Goal: Information Seeking & Learning: Learn about a topic

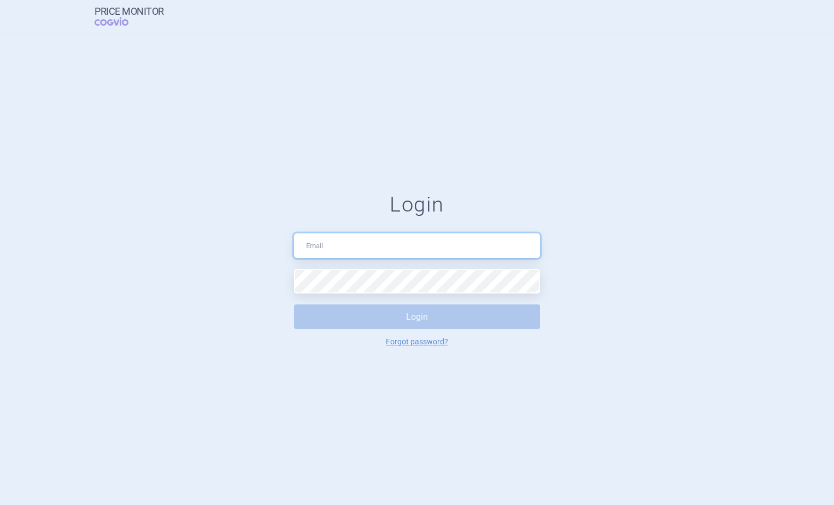
click at [341, 248] on input "text" at bounding box center [417, 245] width 246 height 25
type input "[PERSON_NAME][EMAIL_ADDRESS][PERSON_NAME][DOMAIN_NAME]"
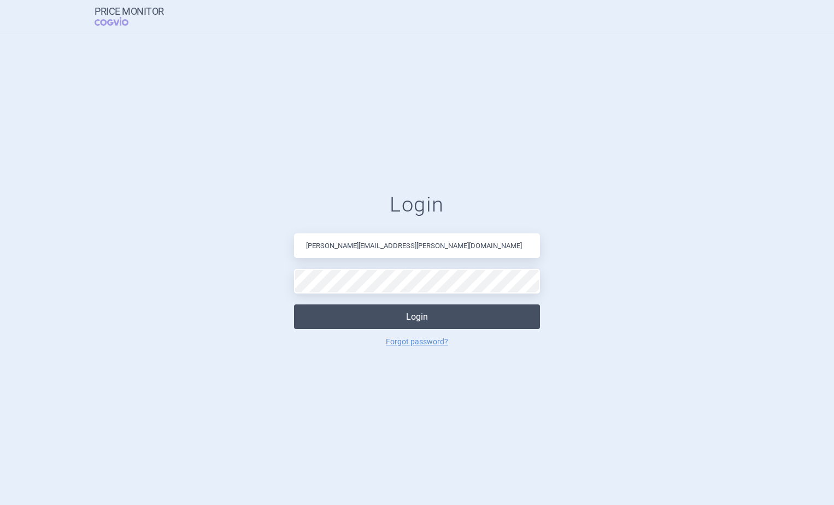
click at [451, 314] on button "Login" at bounding box center [417, 316] width 246 height 25
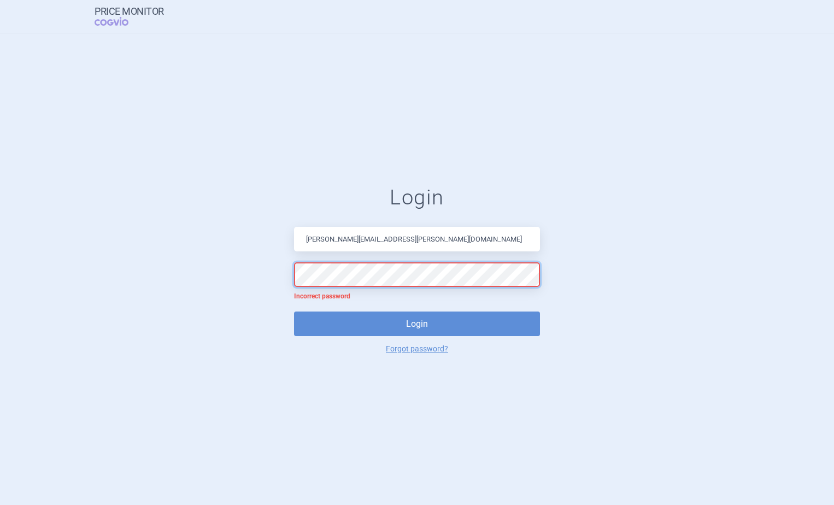
click at [277, 278] on form "Login [PERSON_NAME][EMAIL_ADDRESS][PERSON_NAME][DOMAIN_NAME] Incorrect password…" at bounding box center [417, 269] width 790 height 168
click at [294, 311] on button "Login" at bounding box center [417, 323] width 246 height 25
click at [244, 266] on form "Login [PERSON_NAME][EMAIL_ADDRESS][PERSON_NAME][DOMAIN_NAME] Incorrect password…" at bounding box center [417, 269] width 790 height 168
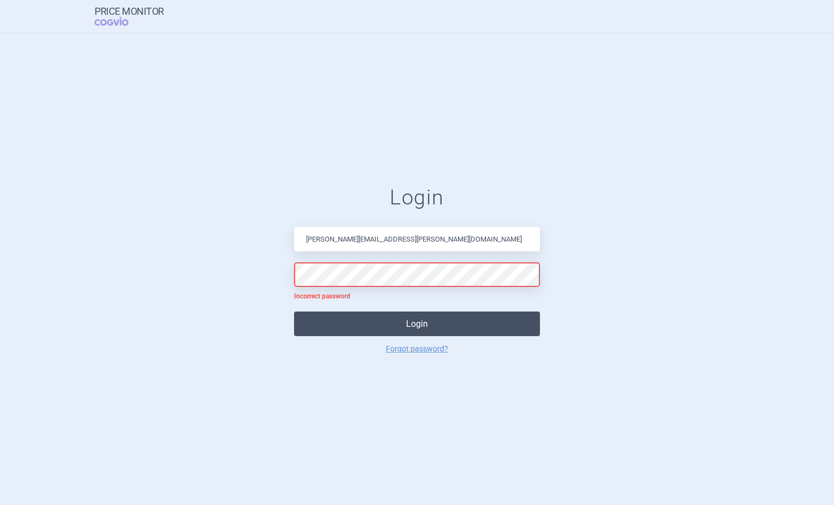
click at [377, 323] on button "Login" at bounding box center [417, 323] width 246 height 25
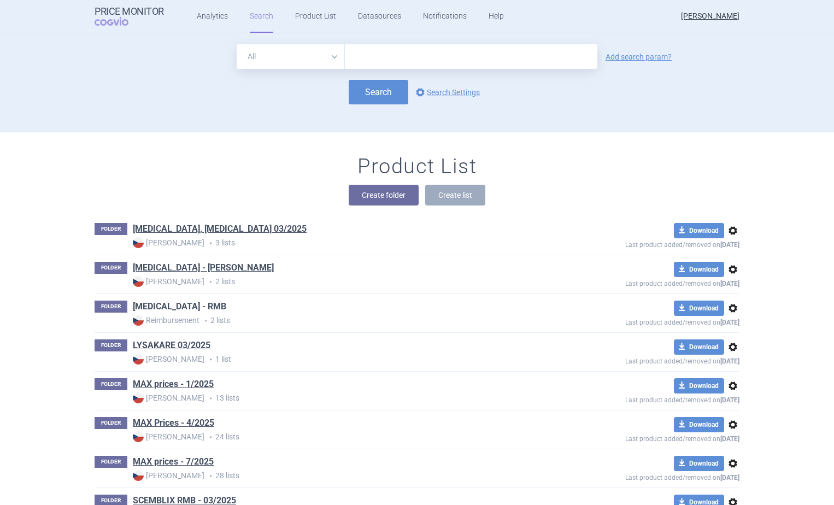
click at [144, 306] on link "[MEDICAL_DATA] - RMB" at bounding box center [179, 306] width 93 height 12
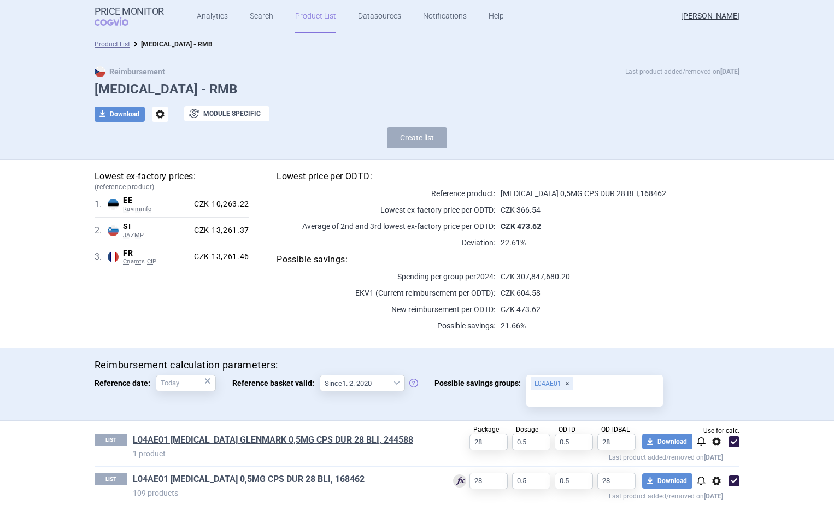
scroll to position [11, 0]
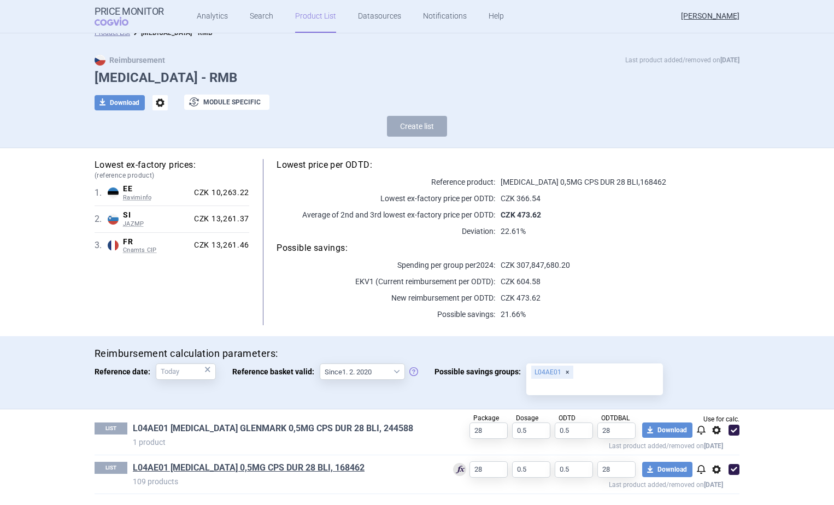
click at [288, 425] on link "L04AE01 [MEDICAL_DATA] GLENMARK 0,5MG CPS DUR 28 BLI, 244588" at bounding box center [273, 428] width 280 height 12
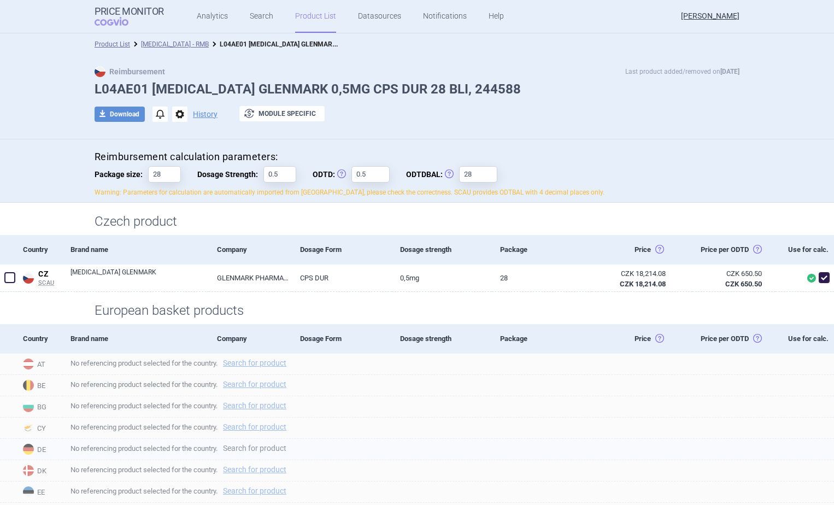
click at [248, 452] on link "Search for product" at bounding box center [254, 448] width 63 height 8
select select "country"
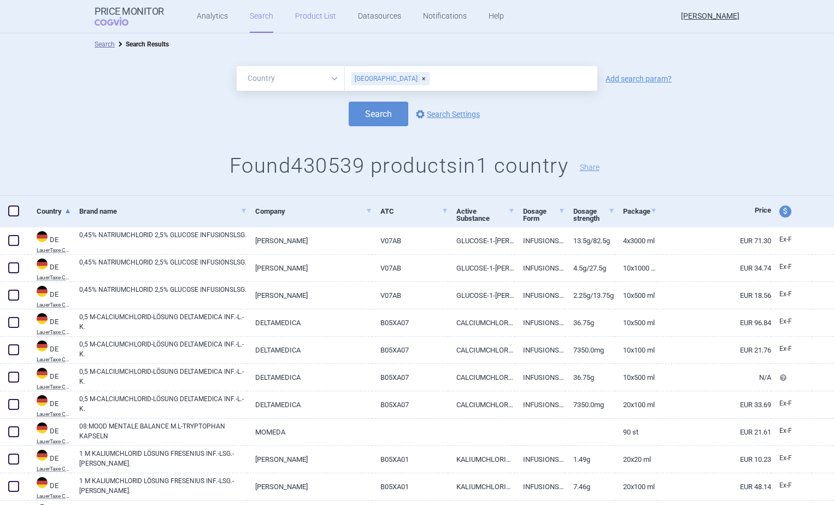
click at [318, 16] on link "Product List" at bounding box center [315, 16] width 41 height 33
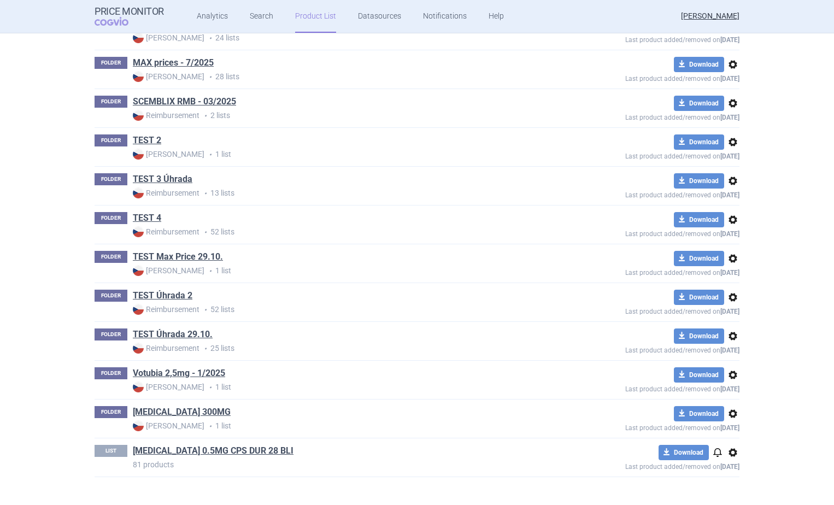
scroll to position [404, 0]
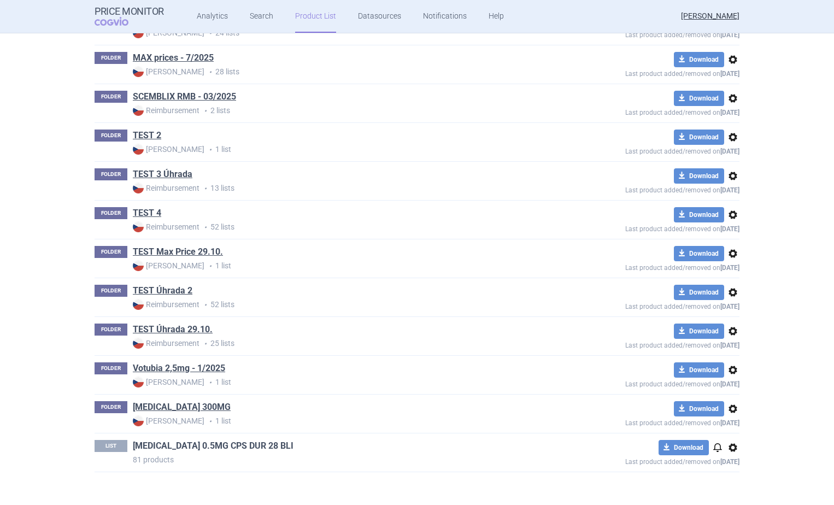
click at [225, 444] on link "[MEDICAL_DATA] 0.5MG CPS DUR 28 BLI" at bounding box center [213, 446] width 161 height 12
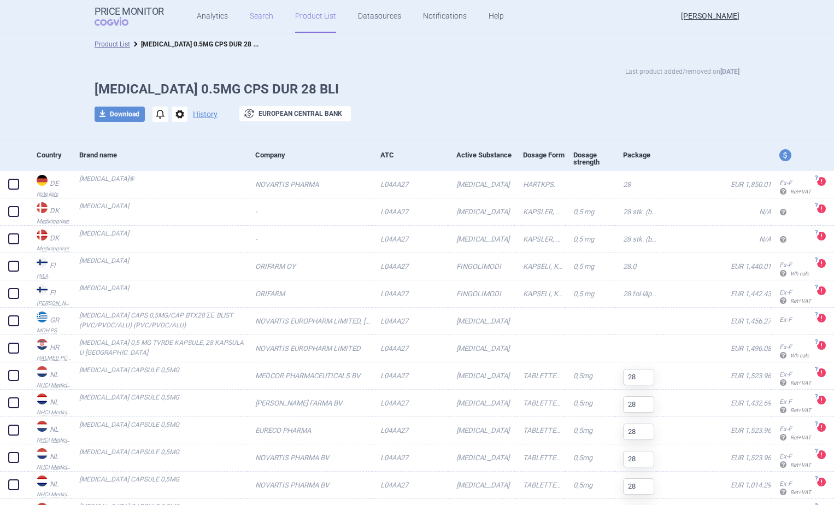
click at [264, 16] on link "Search" at bounding box center [261, 16] width 23 height 33
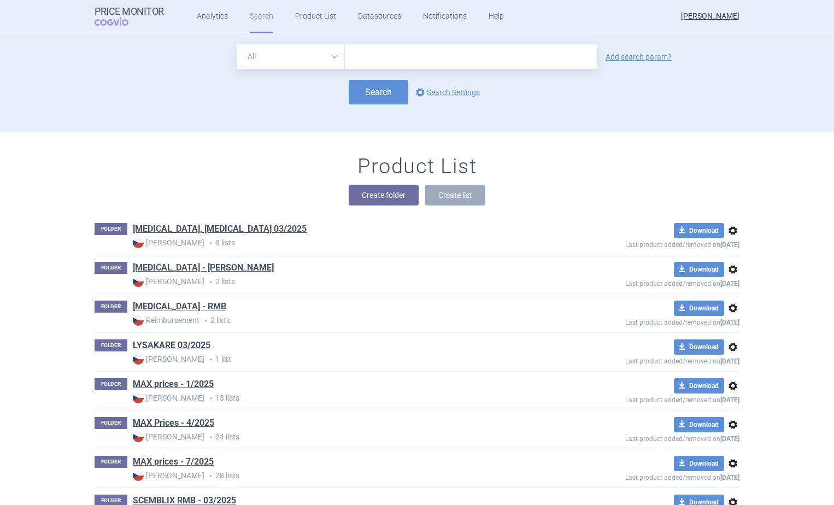
click at [384, 52] on input "text" at bounding box center [471, 56] width 252 height 25
type input "[MEDICAL_DATA]"
click at [369, 85] on button "Search" at bounding box center [379, 92] width 60 height 25
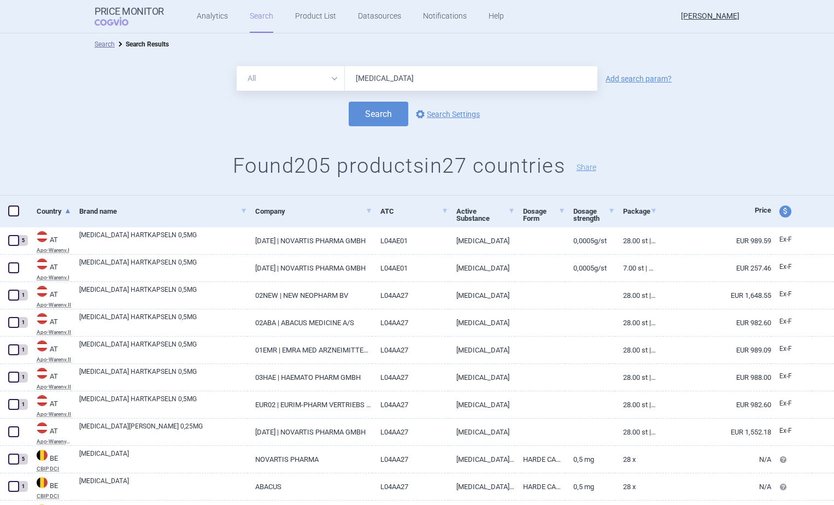
click at [327, 82] on select "All Brand Name ATC Company Active Substance Country Newer than" at bounding box center [291, 78] width 108 height 25
select select "brandName"
click at [237, 66] on select "All Brand Name ATC Company Active Substance Country Newer than" at bounding box center [291, 78] width 108 height 25
click at [356, 114] on button "Search" at bounding box center [379, 114] width 60 height 25
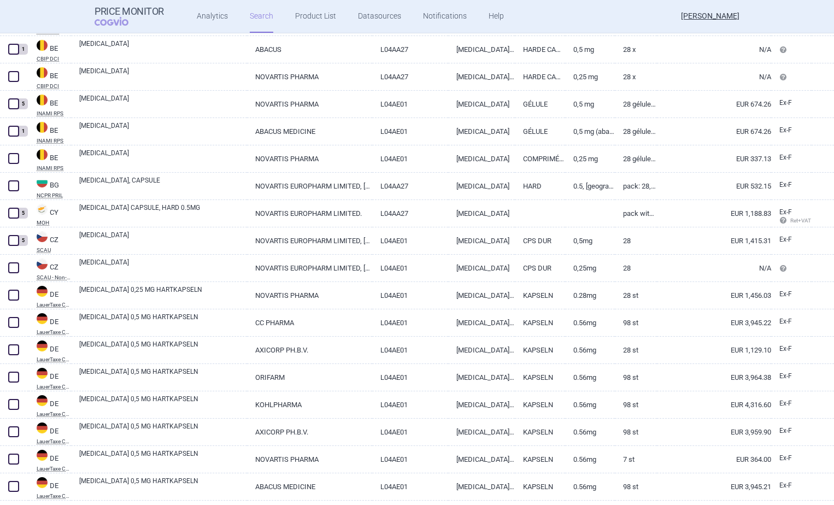
scroll to position [164, 0]
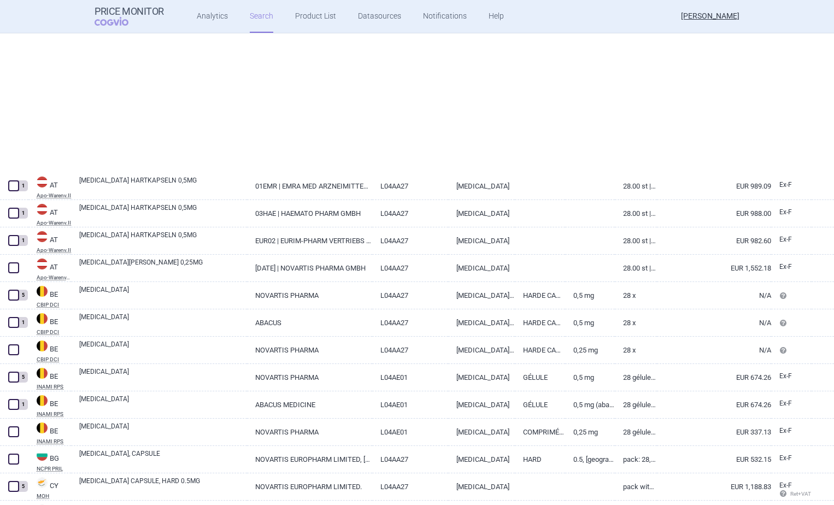
select select "brandName"
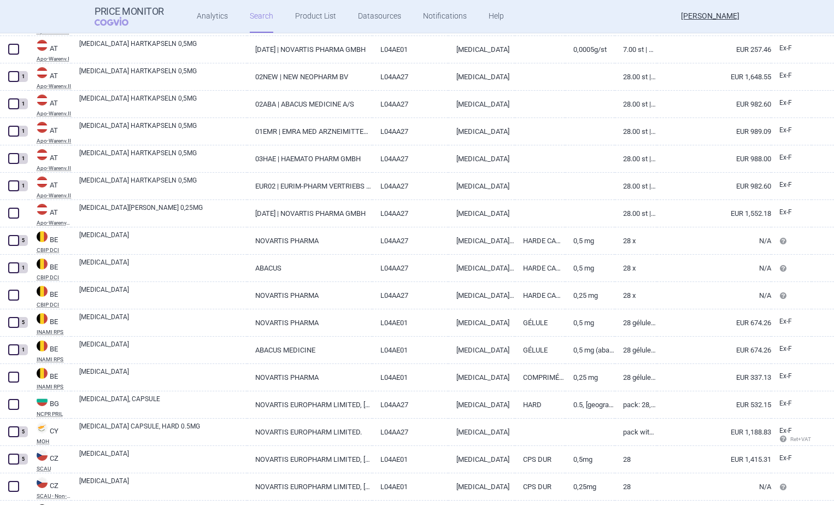
scroll to position [88, 0]
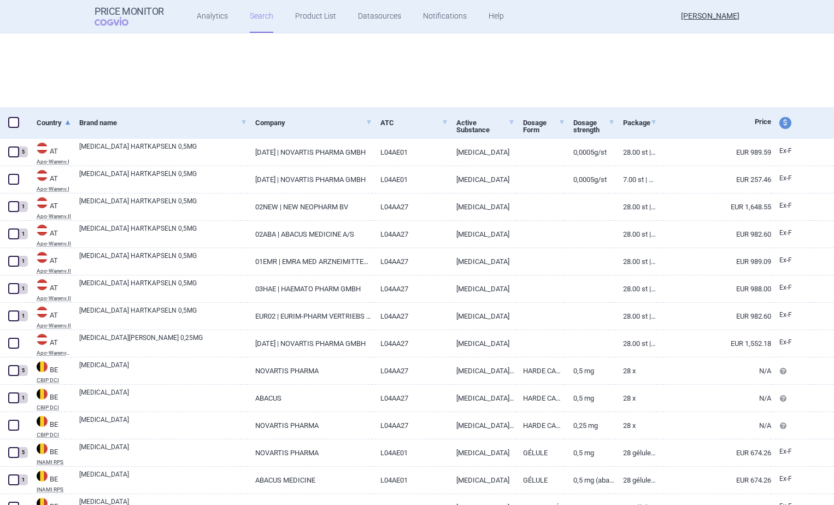
select select "brandName"
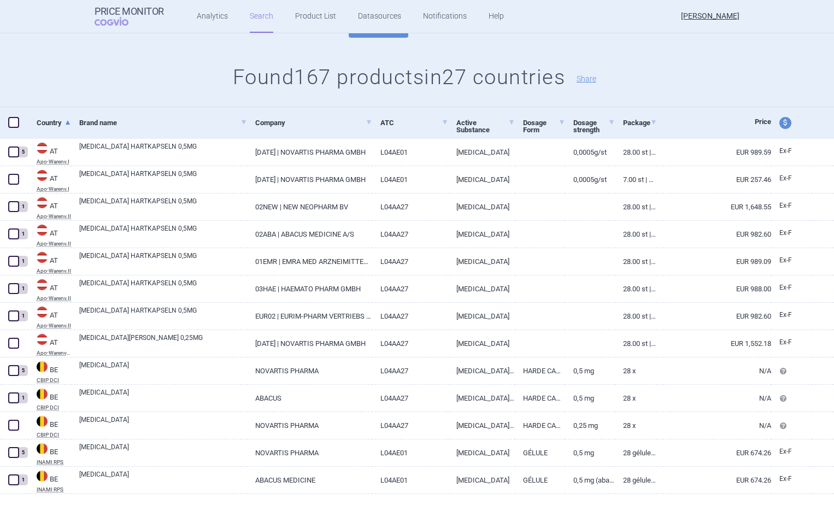
scroll to position [0, 0]
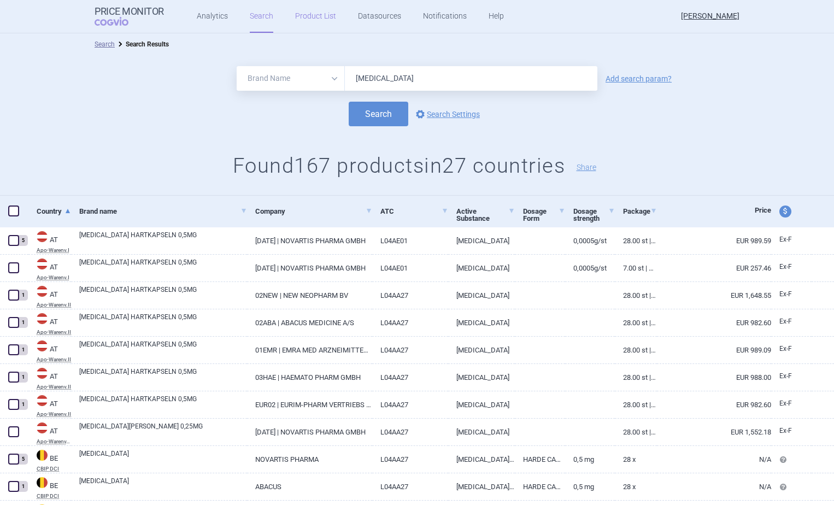
click at [301, 16] on link "Product List" at bounding box center [315, 16] width 41 height 33
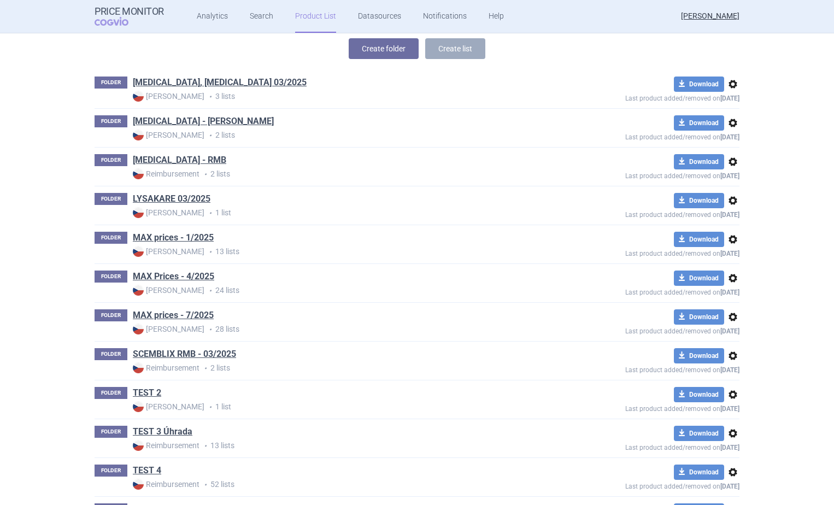
scroll to position [131, 0]
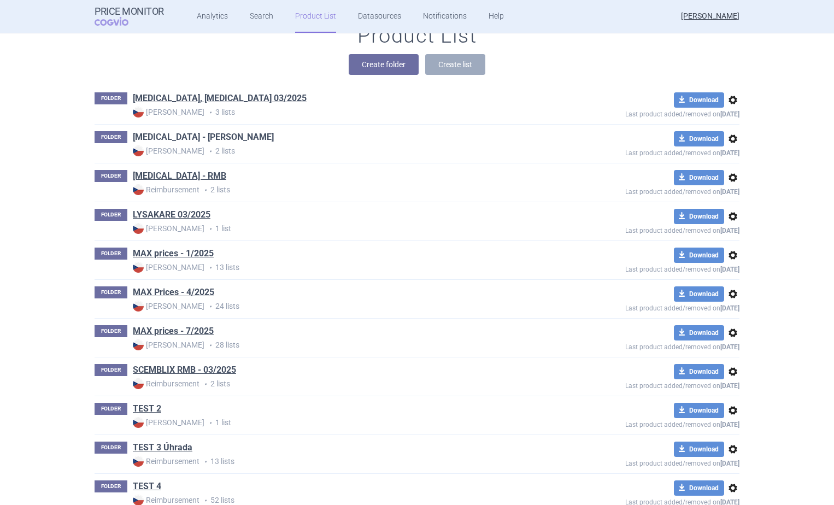
click at [164, 137] on link "[MEDICAL_DATA] - [PERSON_NAME]" at bounding box center [203, 137] width 141 height 12
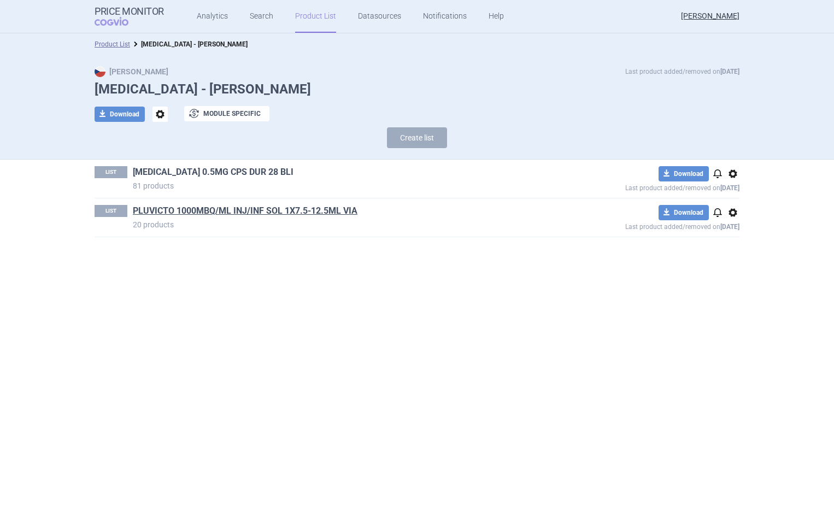
click at [172, 170] on link "[MEDICAL_DATA] 0.5MG CPS DUR 28 BLI" at bounding box center [213, 172] width 161 height 12
